Goal: Task Accomplishment & Management: Manage account settings

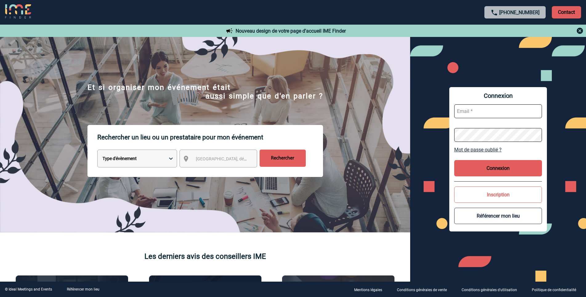
click at [514, 110] on input "text" at bounding box center [498, 111] width 88 height 14
paste input "[EMAIL_ADDRESS][DOMAIN_NAME]"
type input "[EMAIL_ADDRESS][DOMAIN_NAME]"
click at [517, 166] on button "Connexion" at bounding box center [498, 168] width 88 height 16
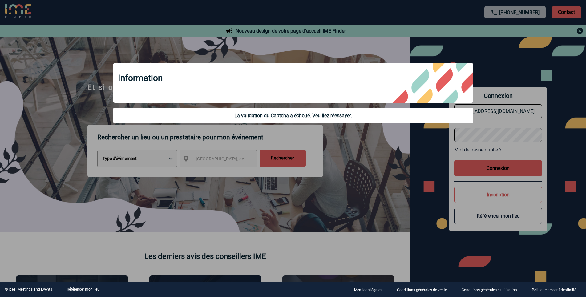
drag, startPoint x: 246, startPoint y: 117, endPoint x: 381, endPoint y: 117, distance: 134.8
click at [373, 117] on div "La validation du Captcha a échoué. Veuillez réessayer." at bounding box center [293, 116] width 350 height 6
click at [506, 149] on div at bounding box center [293, 148] width 586 height 297
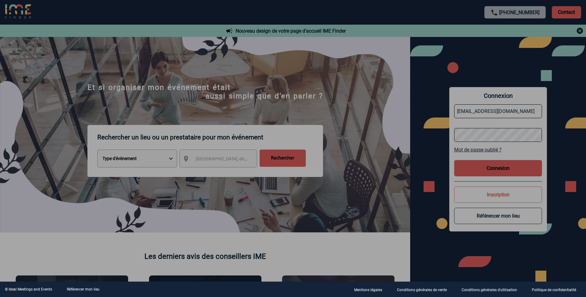
click at [514, 170] on div at bounding box center [293, 148] width 586 height 297
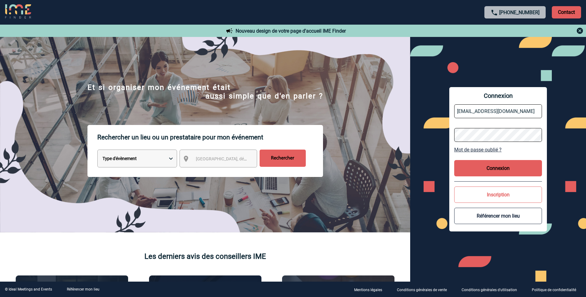
click at [492, 163] on button "Connexion" at bounding box center [498, 168] width 88 height 16
click at [482, 168] on button "Connexion" at bounding box center [498, 168] width 88 height 16
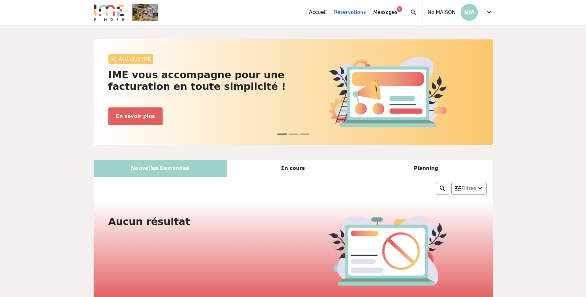
click at [360, 14] on link "Réservations" at bounding box center [350, 12] width 32 height 7
